Goal: Information Seeking & Learning: Learn about a topic

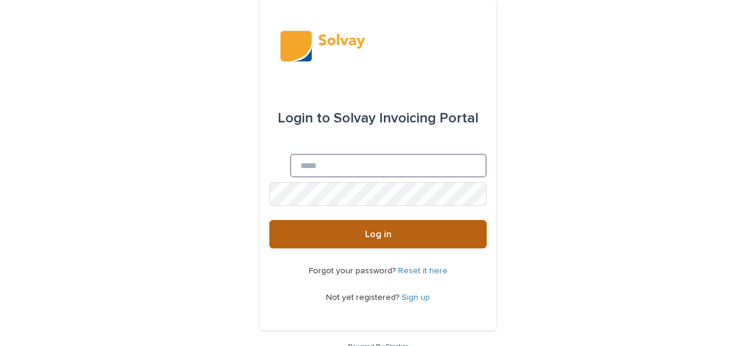
type input "**********"
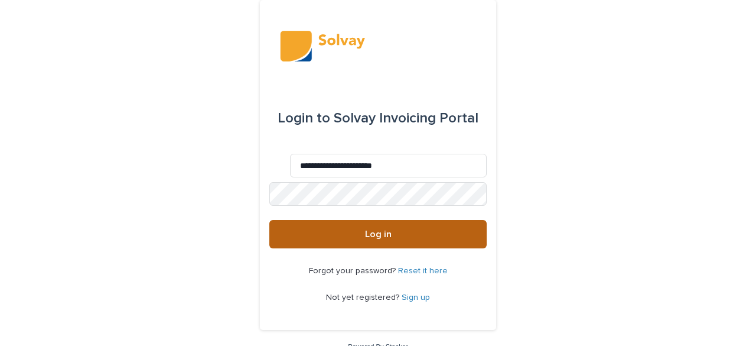
click at [352, 231] on button "Log in" at bounding box center [377, 234] width 217 height 28
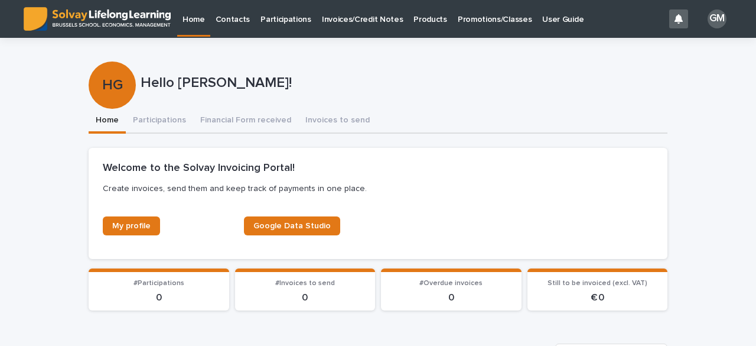
click at [475, 17] on p "Promotions/Classes" at bounding box center [495, 12] width 74 height 25
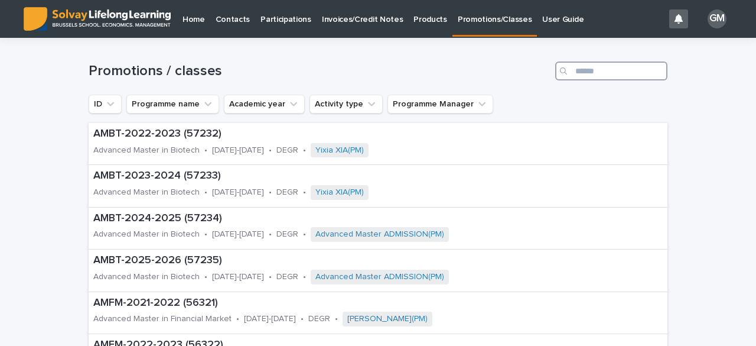
click at [589, 67] on input "Search" at bounding box center [612, 70] width 112 height 19
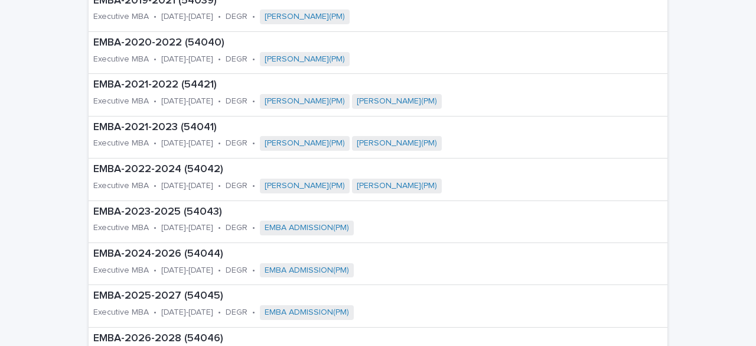
scroll to position [315, 0]
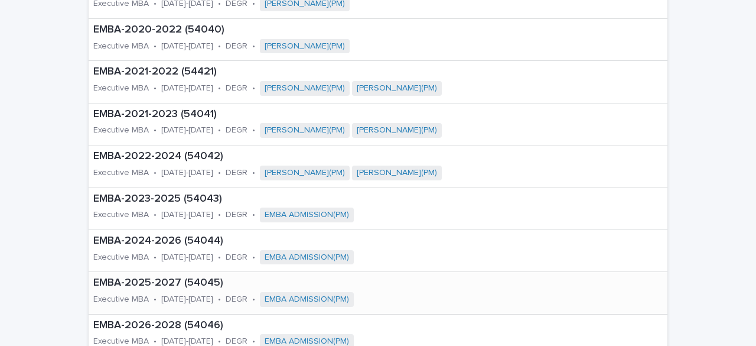
type input "****"
click at [147, 285] on p "EMBA-2025-2027 (54045)" at bounding box center [289, 283] width 393 height 13
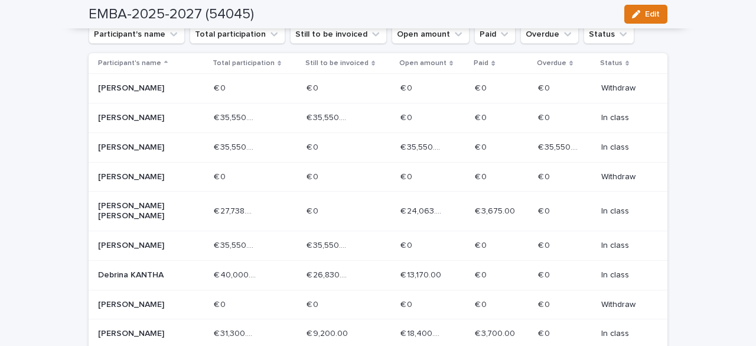
scroll to position [242, 0]
click at [618, 31] on icon "Status" at bounding box center [624, 34] width 12 height 12
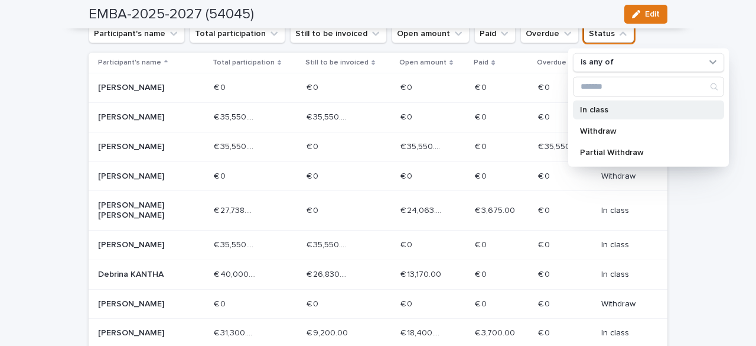
click at [599, 105] on p "In class" at bounding box center [642, 109] width 125 height 8
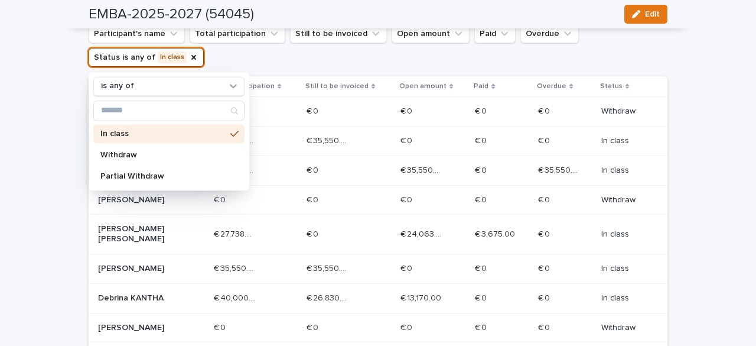
scroll to position [254, 0]
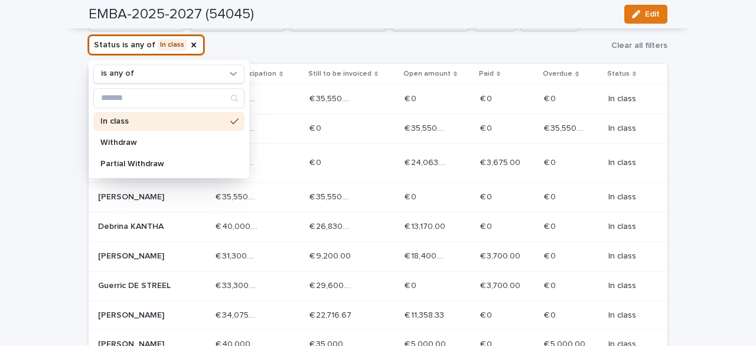
click at [720, 131] on div "Loading... Saving… Loading... Saving… EMBA-2025-2027 (54045) Edit EMBA-2025-202…" at bounding box center [378, 284] width 756 height 999
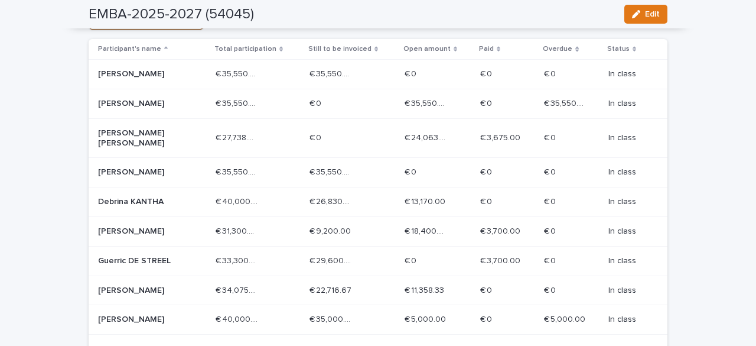
scroll to position [286, 0]
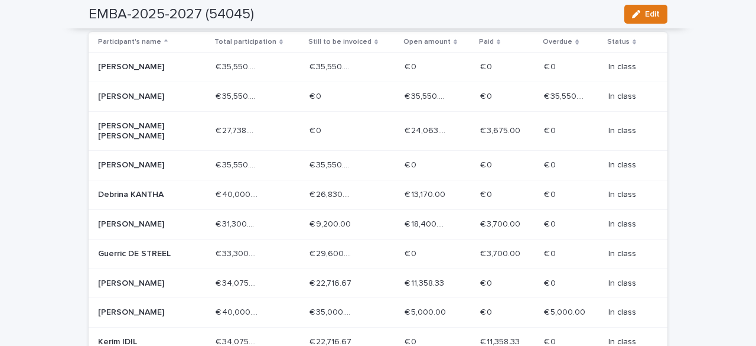
click at [157, 160] on p "Christoph VAN NUFFELEN" at bounding box center [140, 165] width 85 height 10
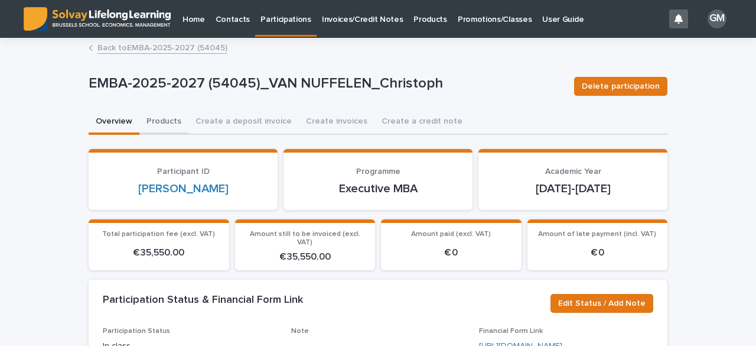
click at [158, 115] on button "Products" at bounding box center [163, 122] width 49 height 25
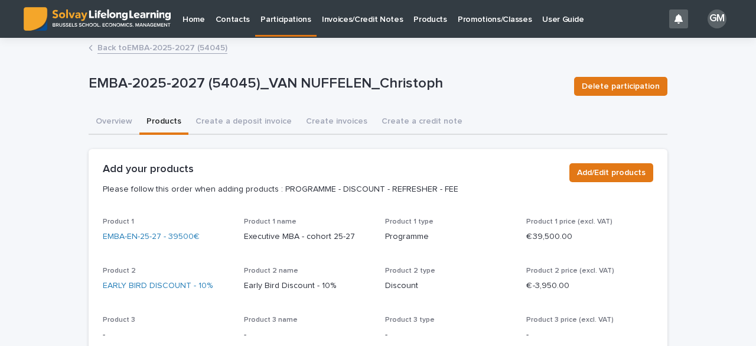
click at [127, 48] on link "Back to EMBA-2025-2027 (54045)" at bounding box center [163, 47] width 130 height 14
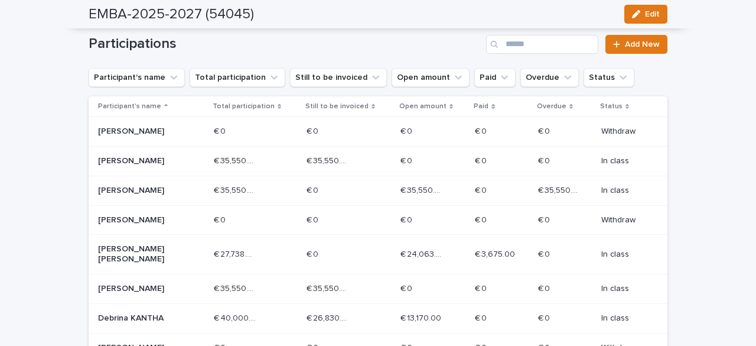
scroll to position [194, 0]
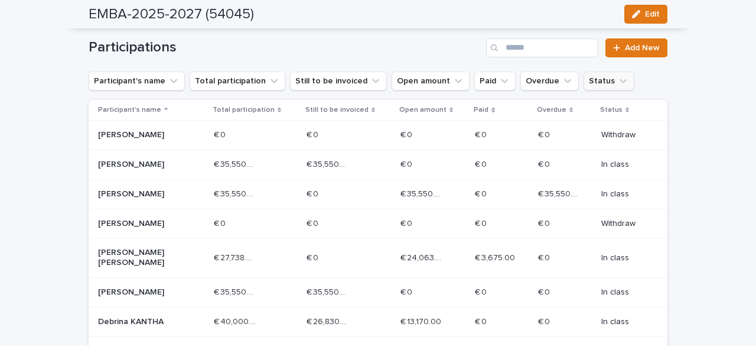
click at [620, 80] on icon "Status" at bounding box center [623, 81] width 7 height 4
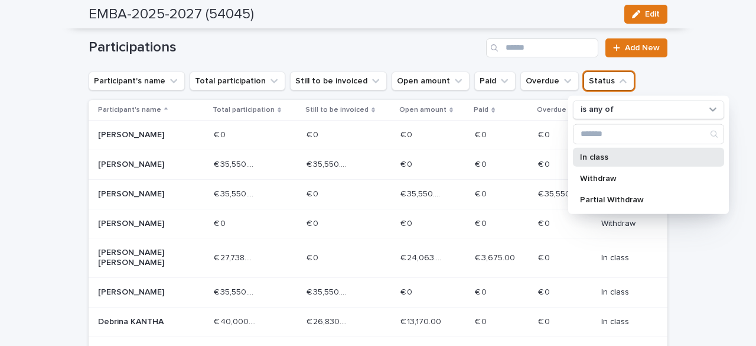
click at [609, 159] on p "In class" at bounding box center [642, 156] width 125 height 8
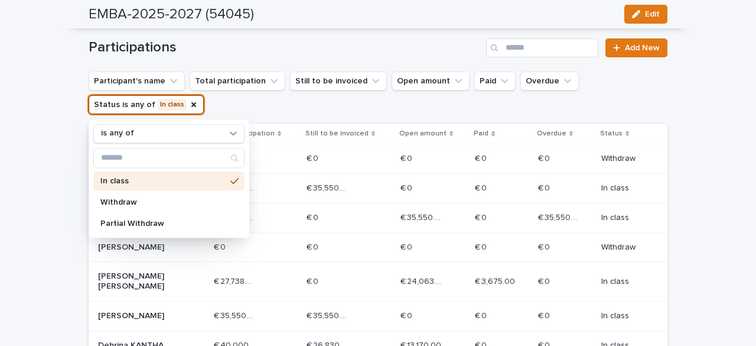
scroll to position [207, 0]
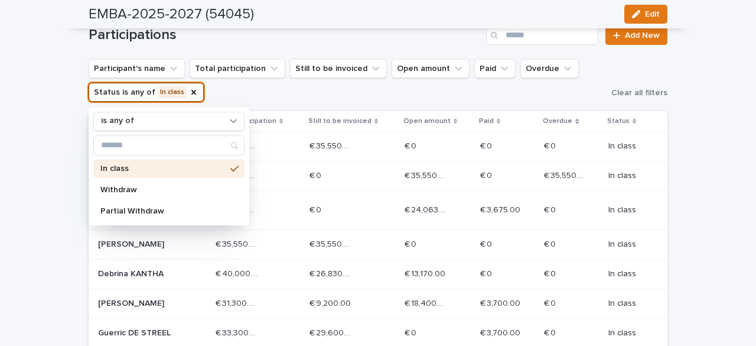
click at [714, 111] on div "Loading... Saving… Loading... Saving… EMBA-2025-2027 (54045) Edit EMBA-2025-202…" at bounding box center [378, 331] width 756 height 999
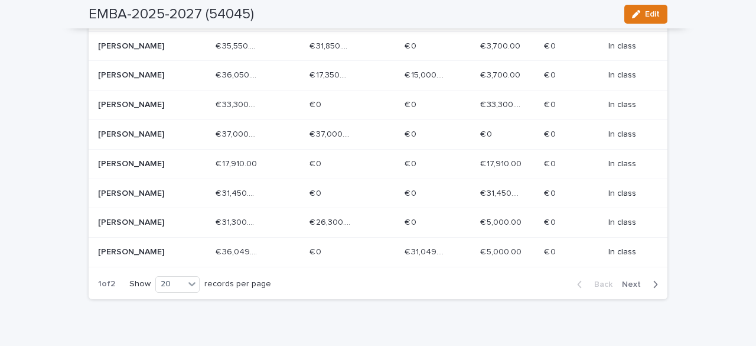
scroll to position [674, 0]
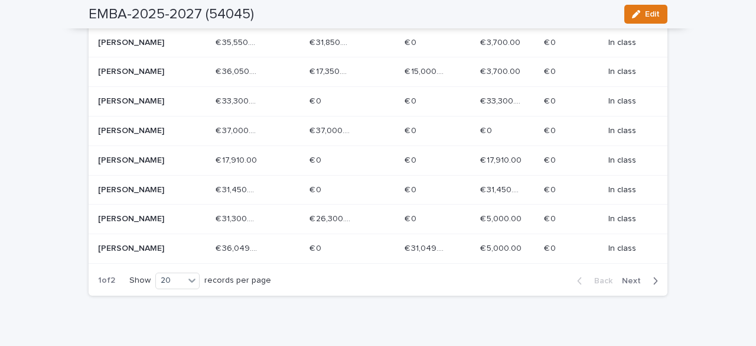
click at [648, 285] on div "button" at bounding box center [653, 280] width 10 height 11
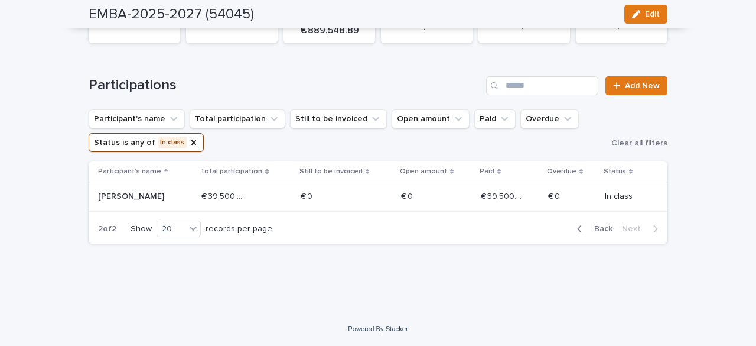
scroll to position [156, 0]
click at [592, 229] on span "Back" at bounding box center [599, 229] width 25 height 8
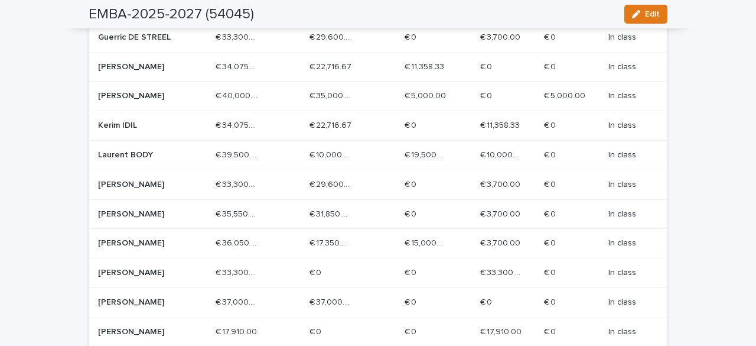
scroll to position [503, 0]
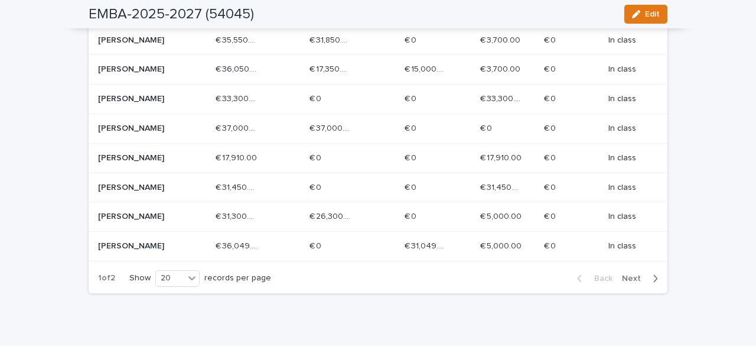
click at [636, 282] on span "Next" at bounding box center [635, 278] width 26 height 8
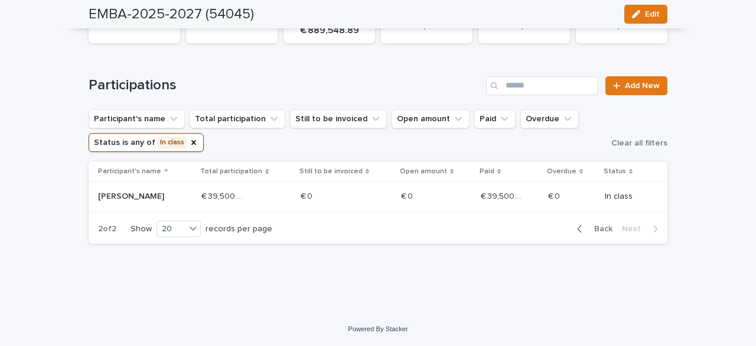
scroll to position [156, 0]
click at [589, 228] on span "Back" at bounding box center [599, 229] width 25 height 8
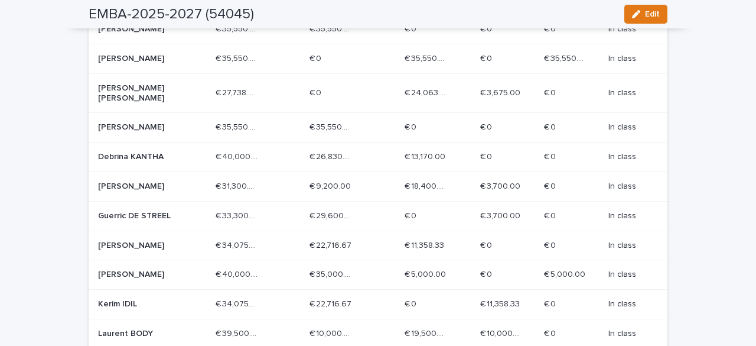
scroll to position [334, 0]
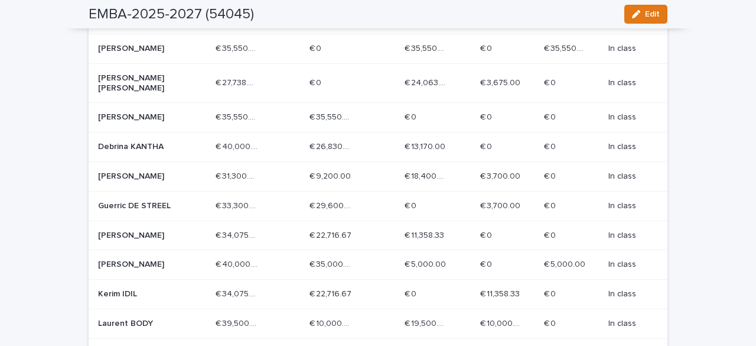
click at [280, 151] on div "€ 40,000.00 € 40,000.00" at bounding box center [258, 147] width 85 height 20
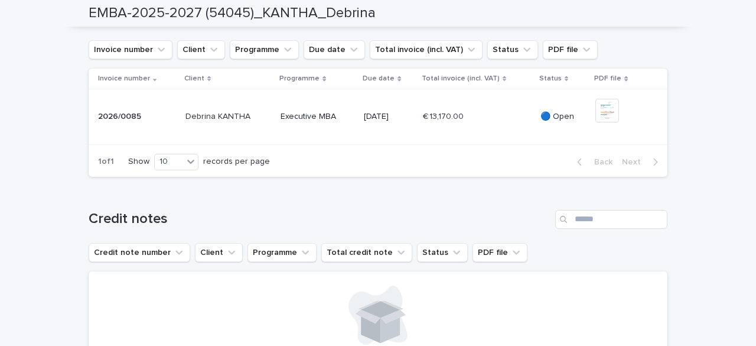
scroll to position [415, 0]
